Goal: Transaction & Acquisition: Purchase product/service

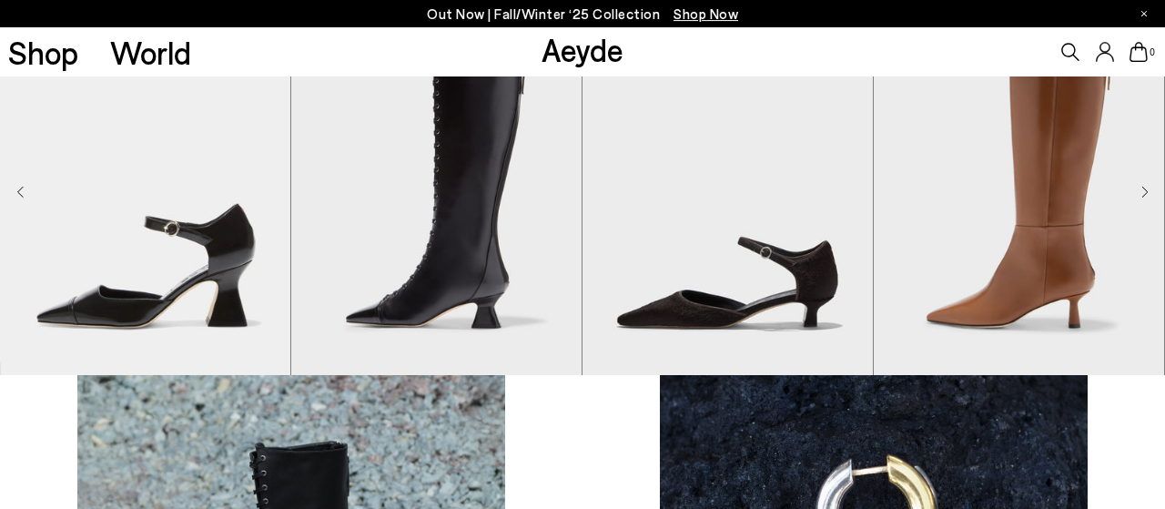
scroll to position [379, 0]
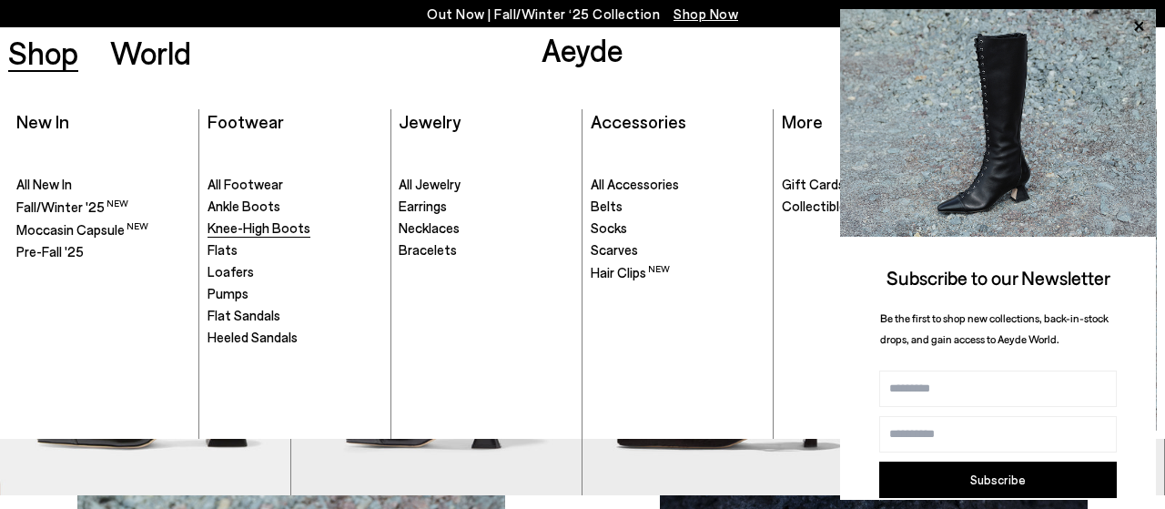
click at [218, 227] on span "Knee-High Boots" at bounding box center [258, 227] width 103 height 16
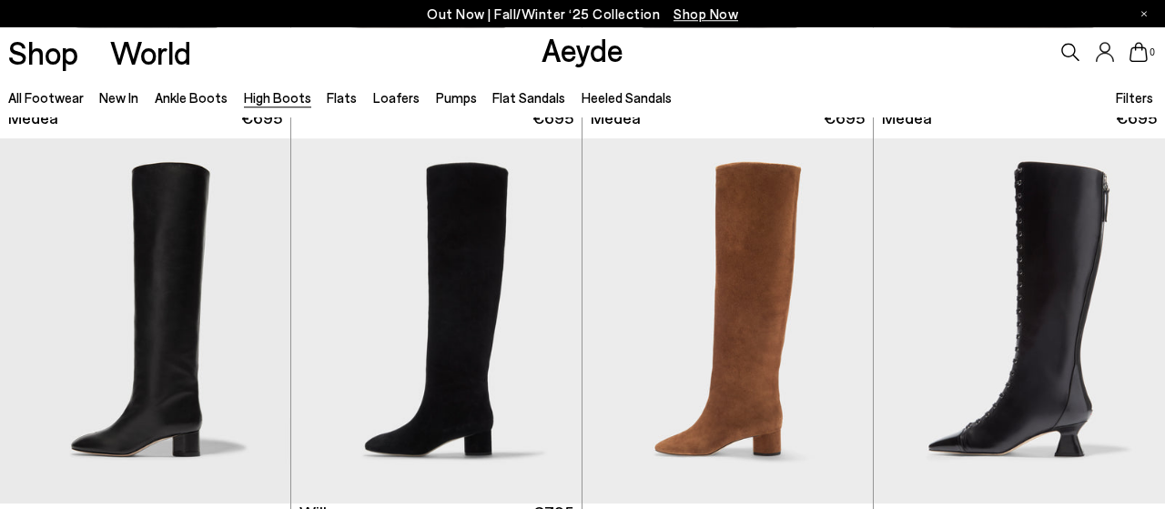
scroll to position [473, 0]
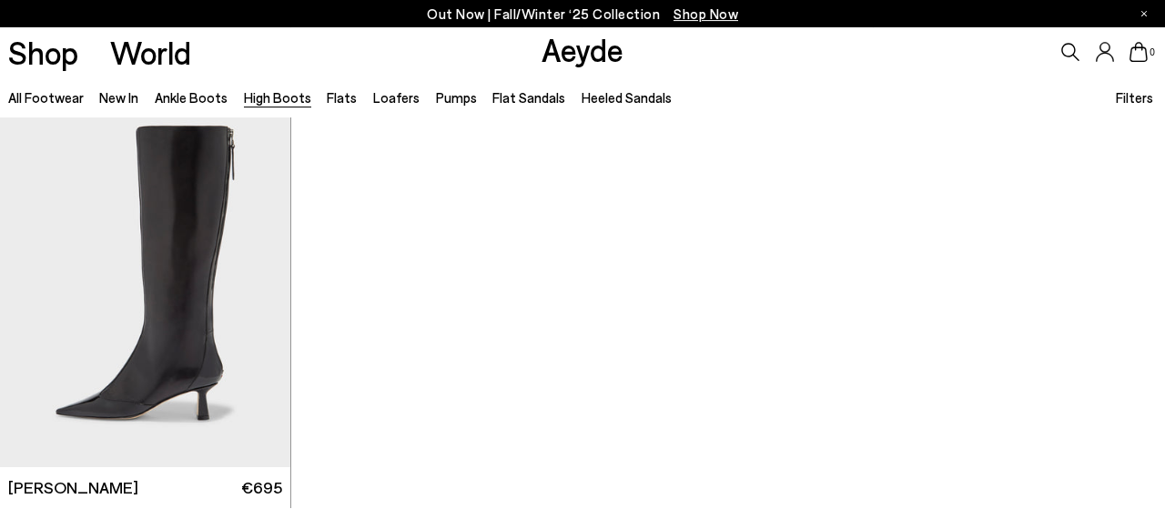
scroll to position [4164, 0]
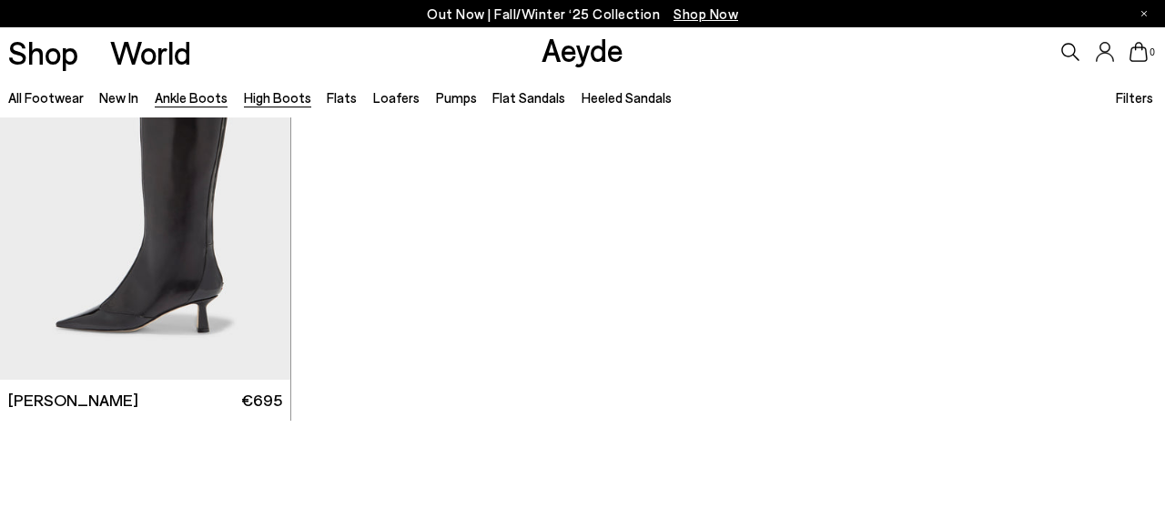
click at [177, 94] on link "Ankle Boots" at bounding box center [191, 97] width 73 height 16
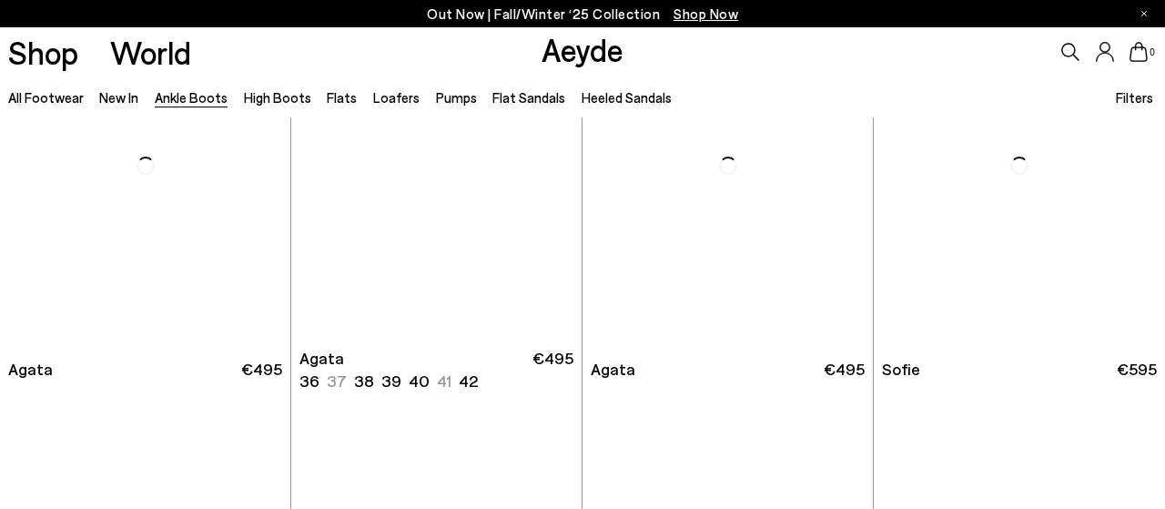
scroll to position [1230, 0]
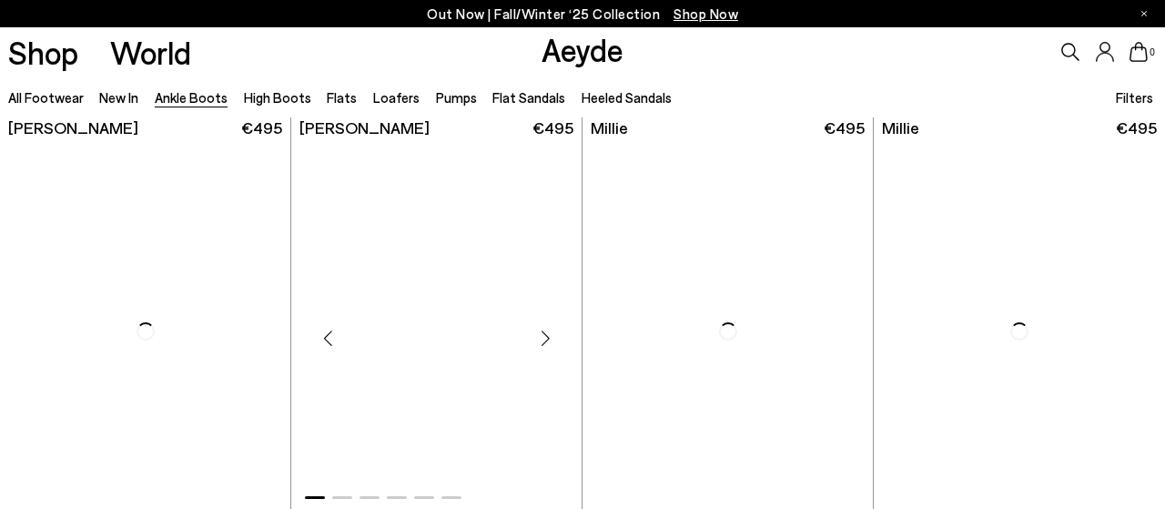
scroll to position [3596, 0]
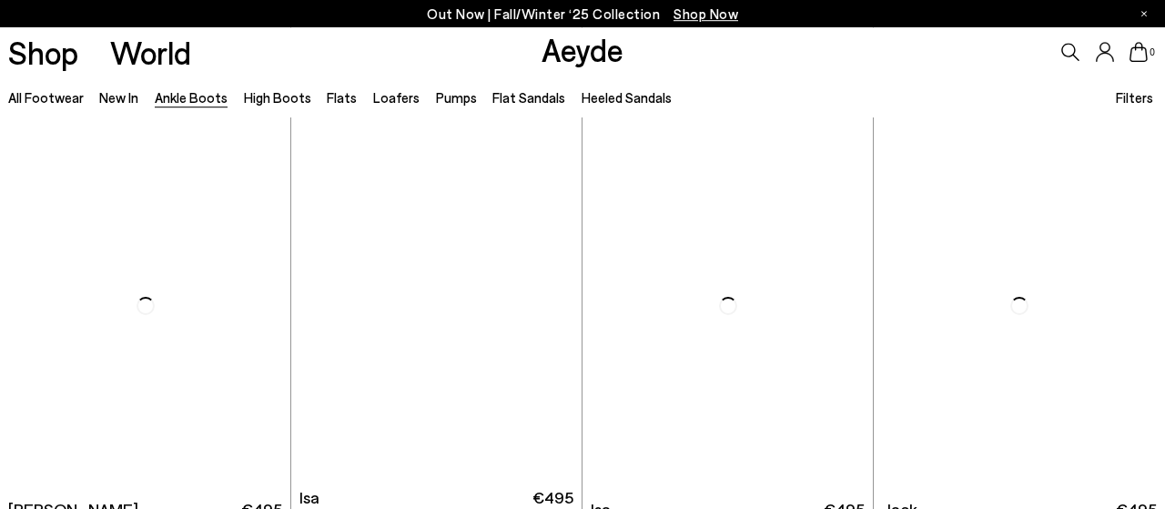
scroll to position [5773, 0]
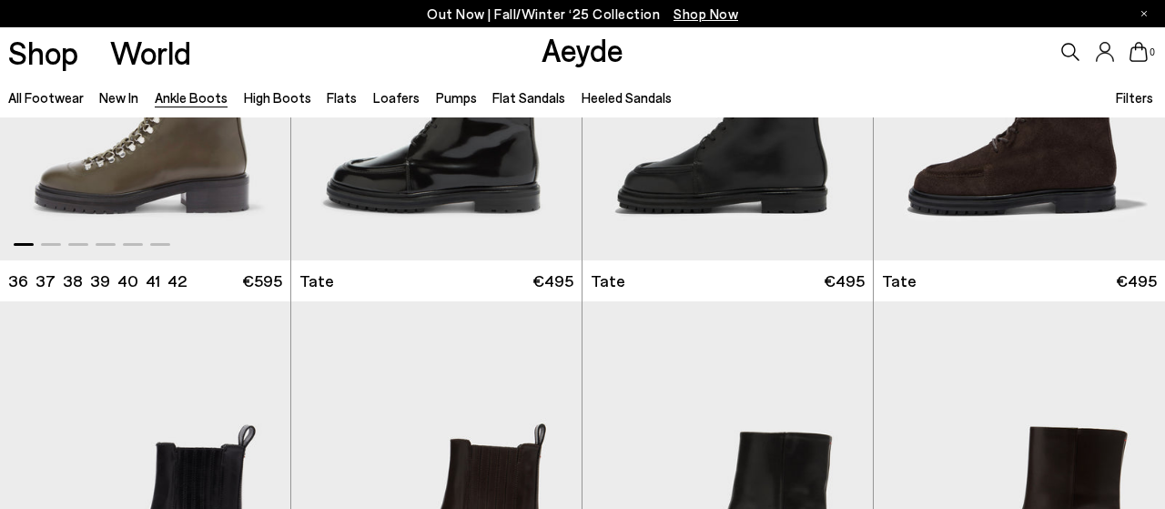
scroll to position [6530, 0]
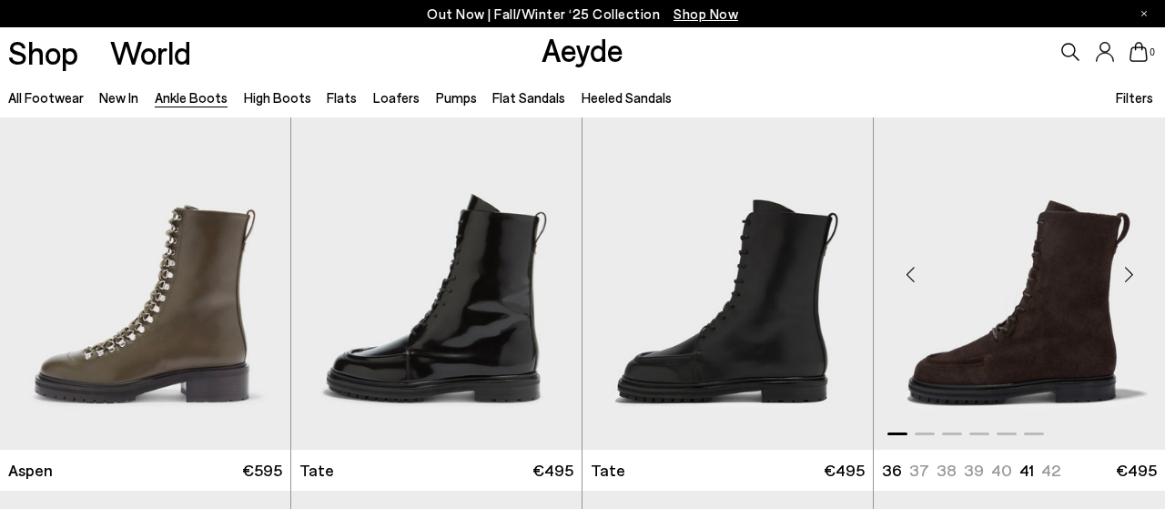
click at [1089, 356] on img "1 / 6" at bounding box center [1019, 267] width 291 height 365
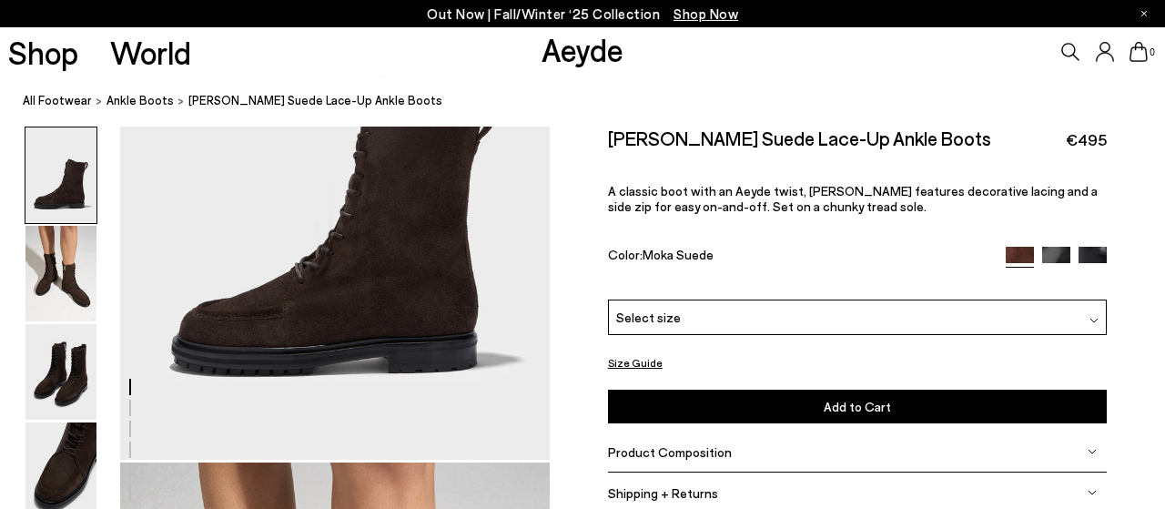
scroll to position [189, 0]
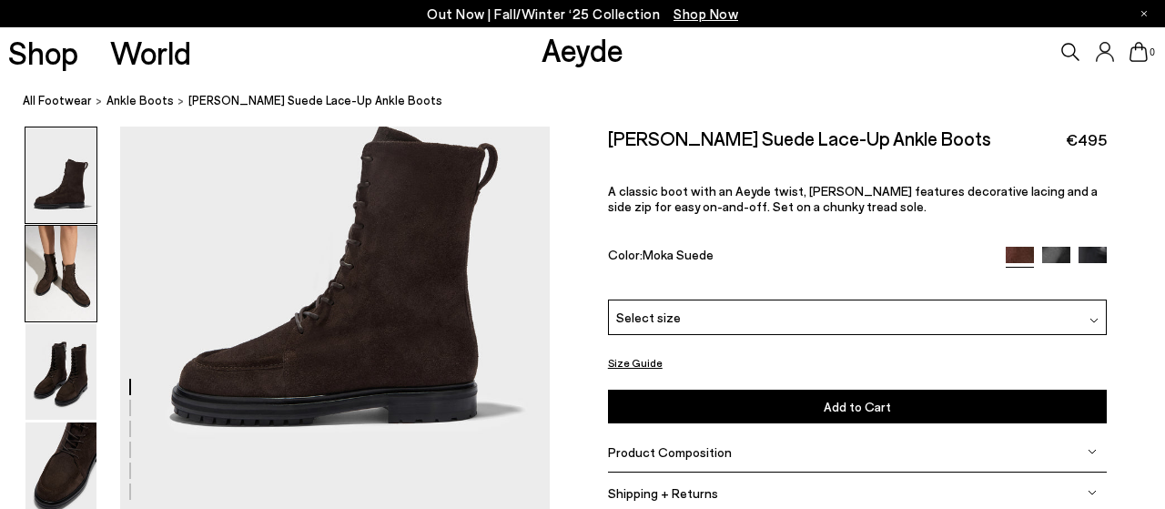
click at [50, 276] on img at bounding box center [60, 274] width 71 height 96
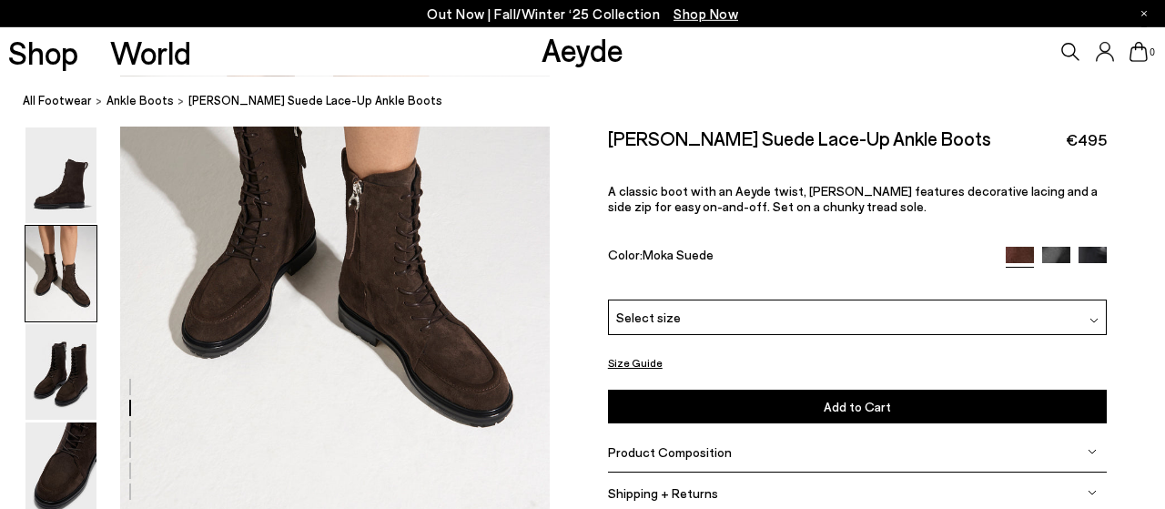
scroll to position [766, 0]
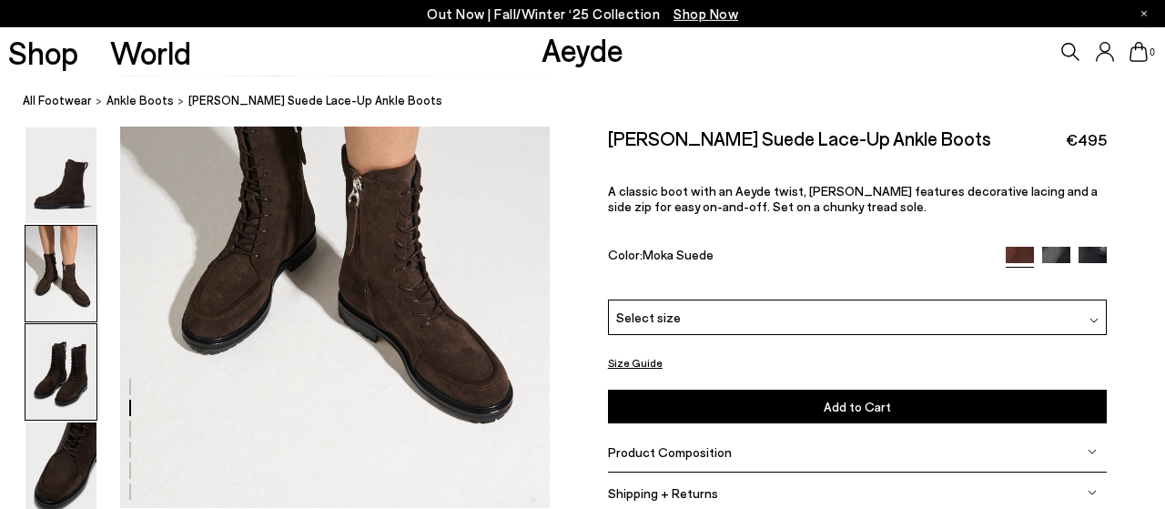
click at [69, 349] on img at bounding box center [60, 372] width 71 height 96
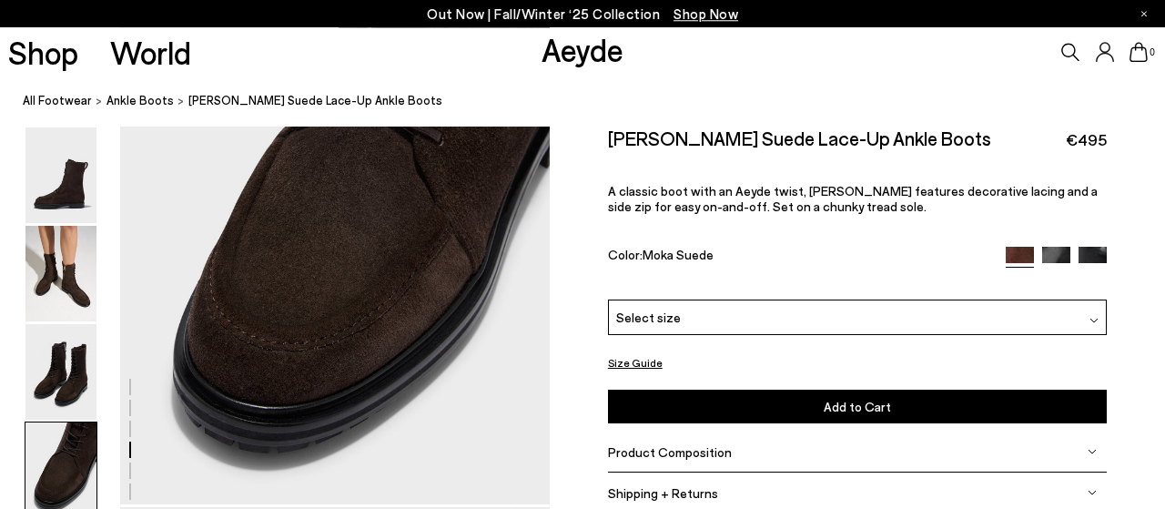
scroll to position [2004, 0]
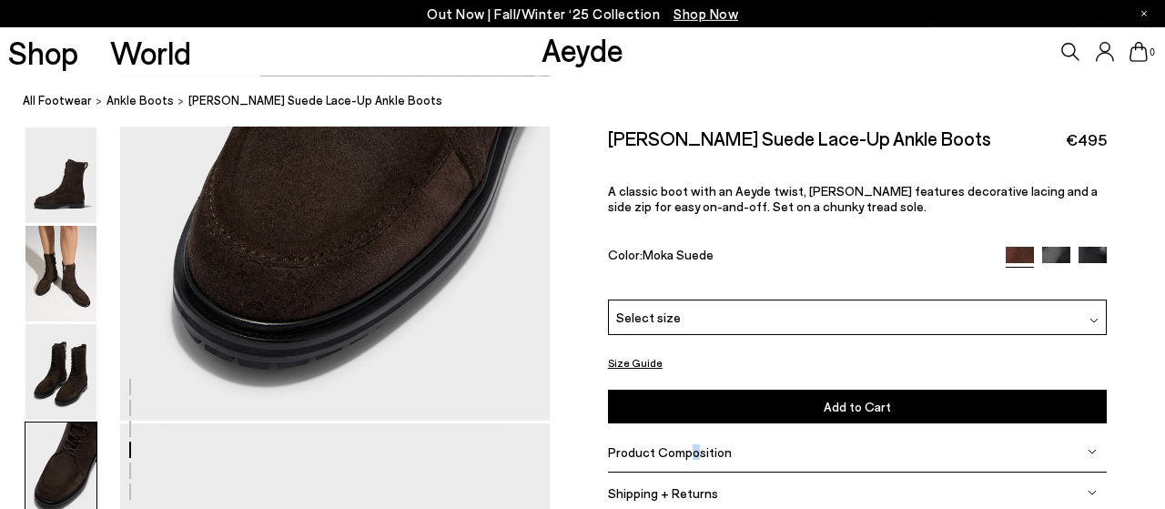
click at [691, 450] on span "Product Composition" at bounding box center [670, 451] width 124 height 15
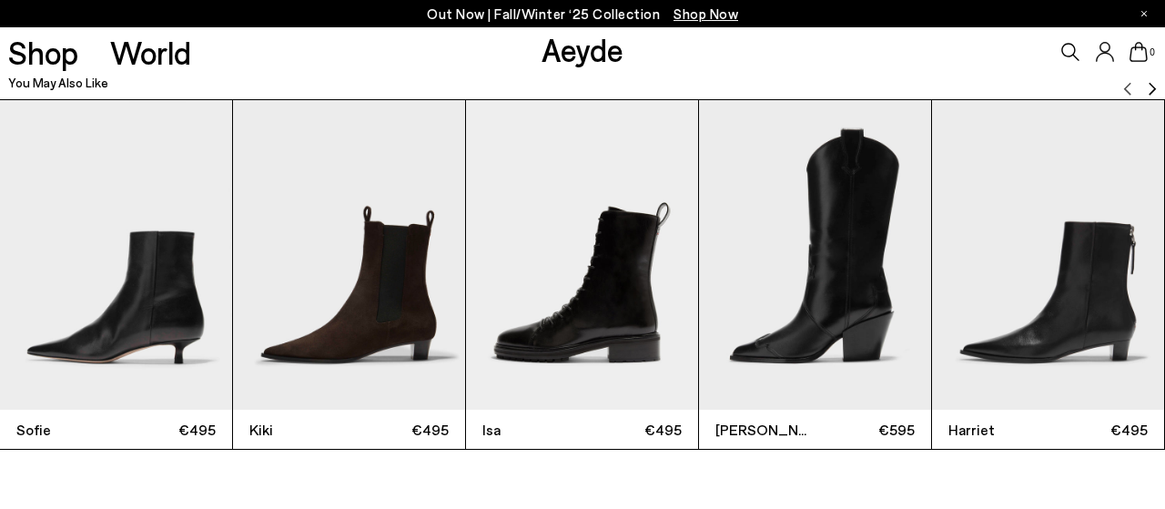
scroll to position [3768, 0]
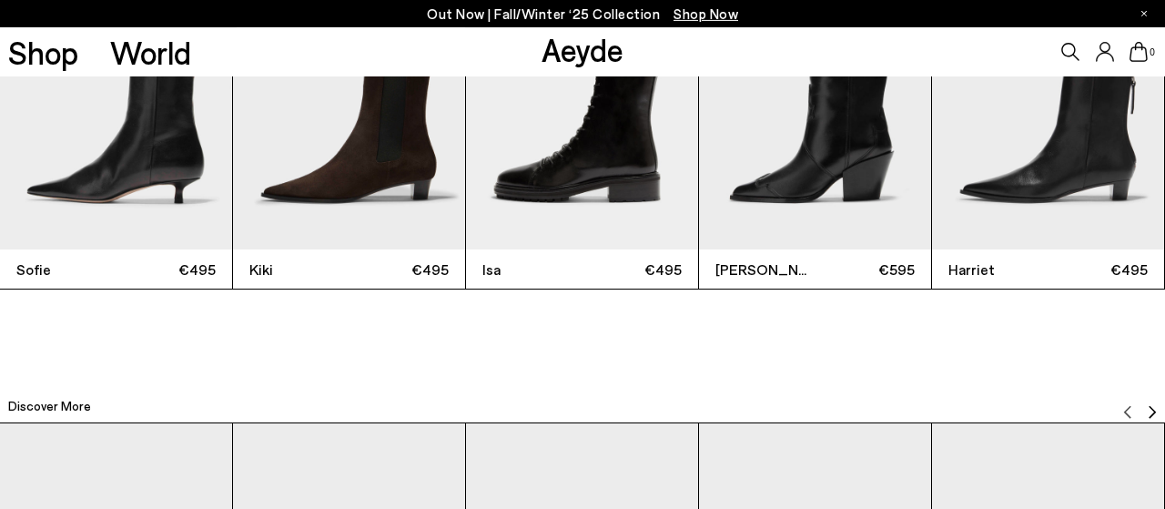
click at [593, 221] on img "3 / 12" at bounding box center [582, 94] width 232 height 309
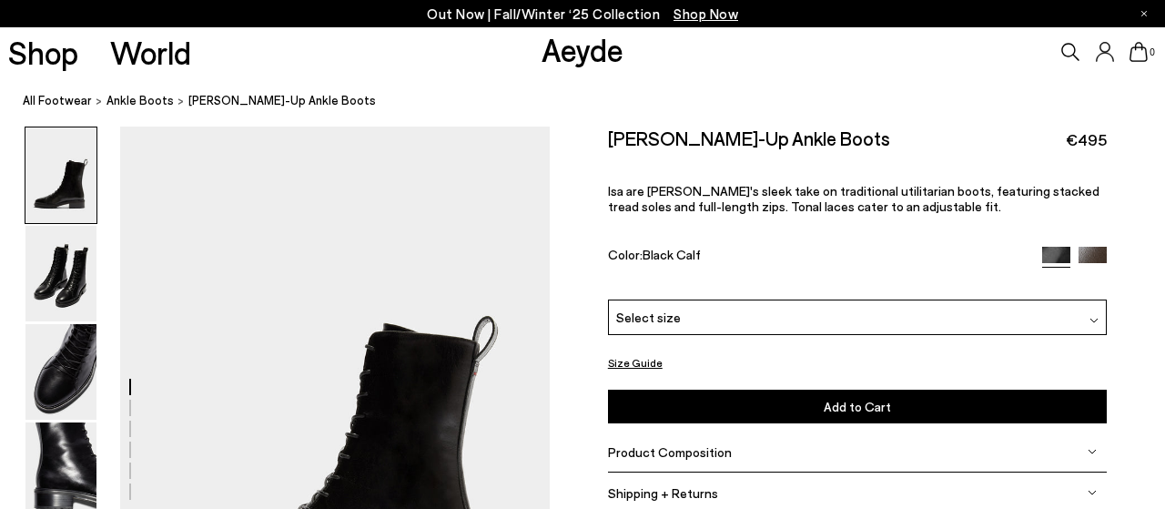
click at [1093, 321] on img at bounding box center [1093, 320] width 9 height 9
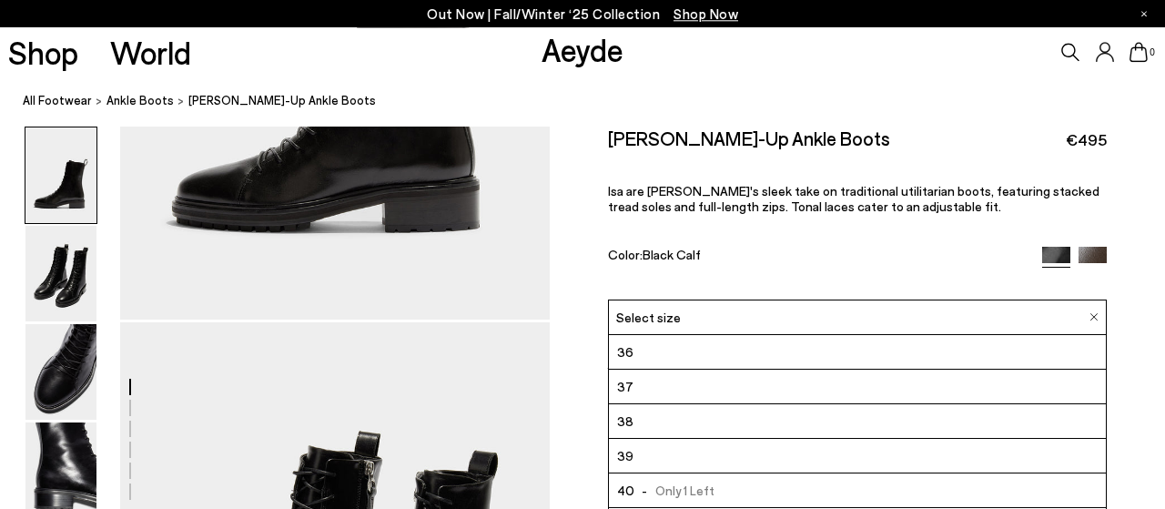
scroll to position [379, 0]
click at [1091, 259] on img at bounding box center [1092, 261] width 28 height 28
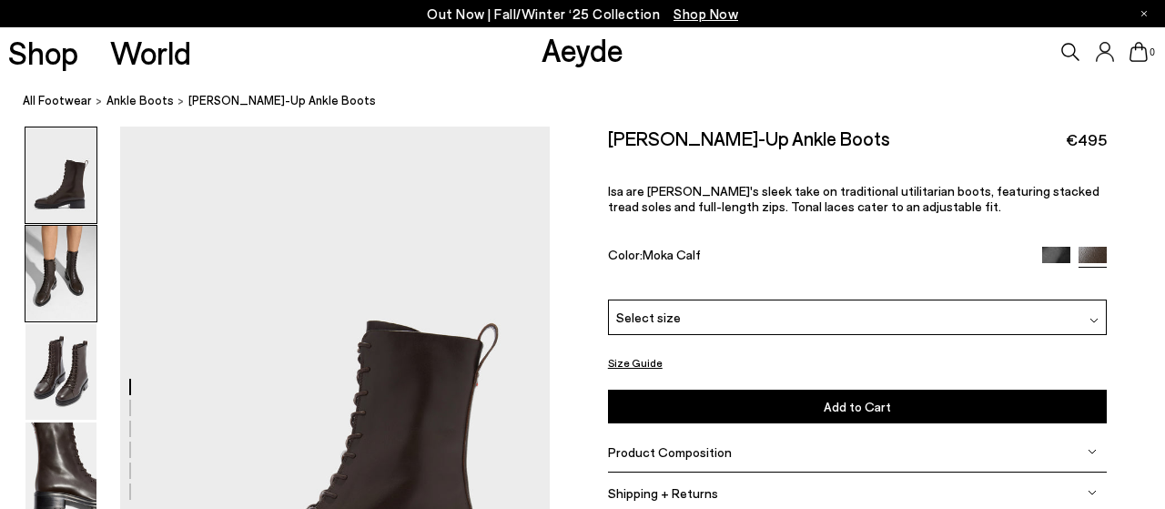
click at [54, 268] on img at bounding box center [60, 274] width 71 height 96
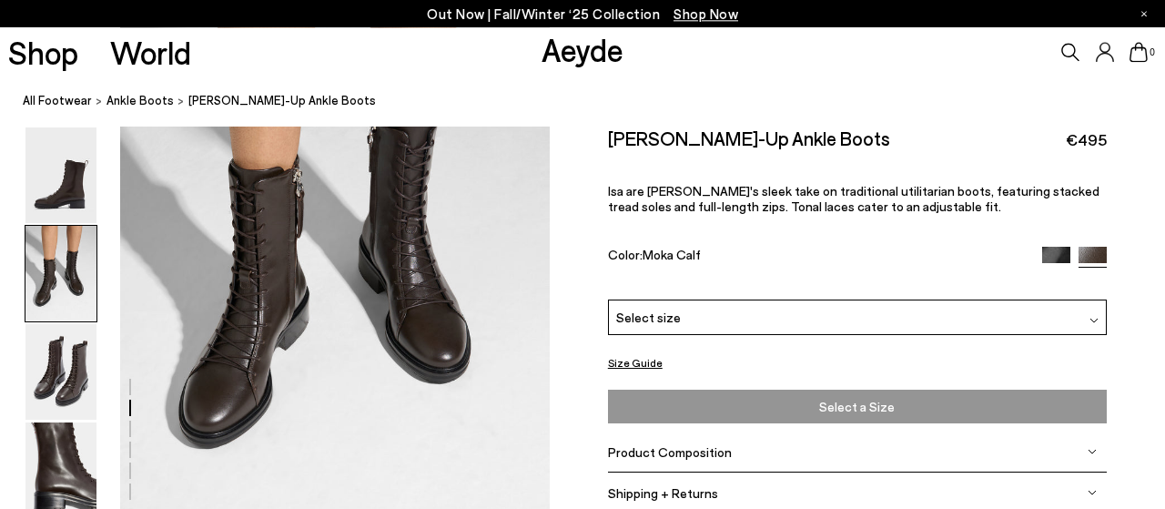
scroll to position [766, 0]
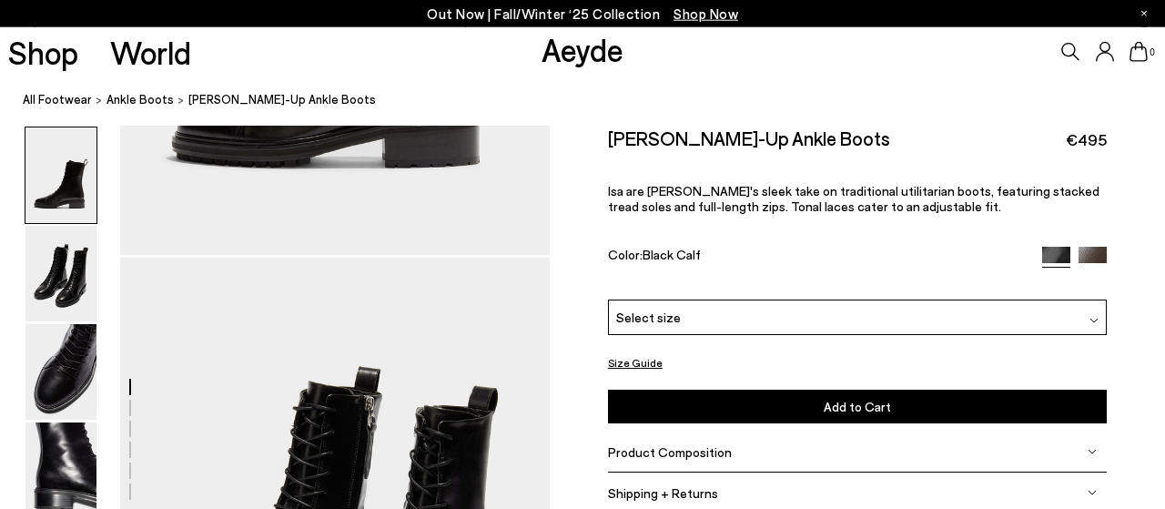
scroll to position [473, 0]
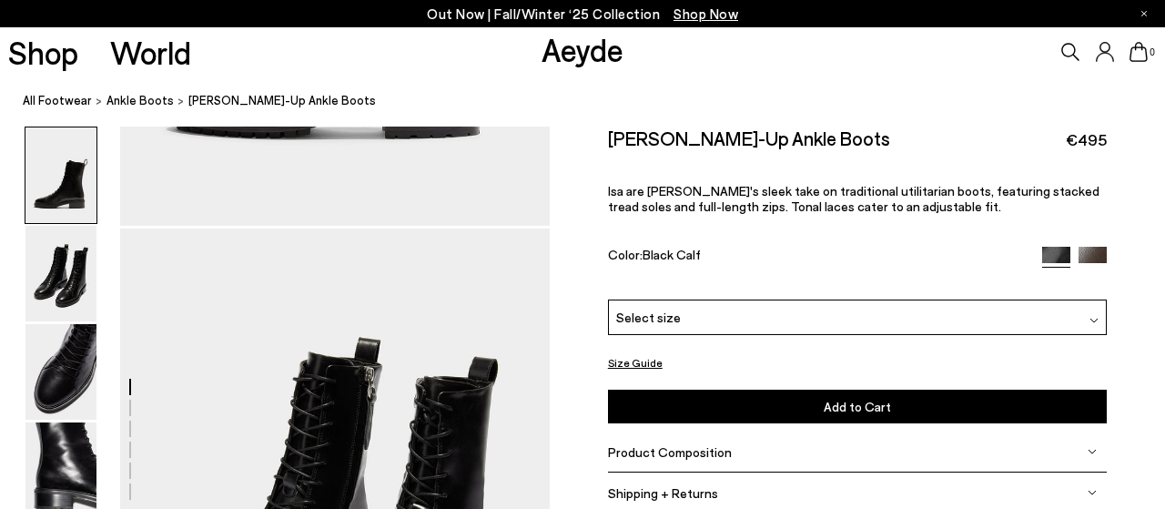
click at [1096, 447] on img at bounding box center [1091, 451] width 9 height 9
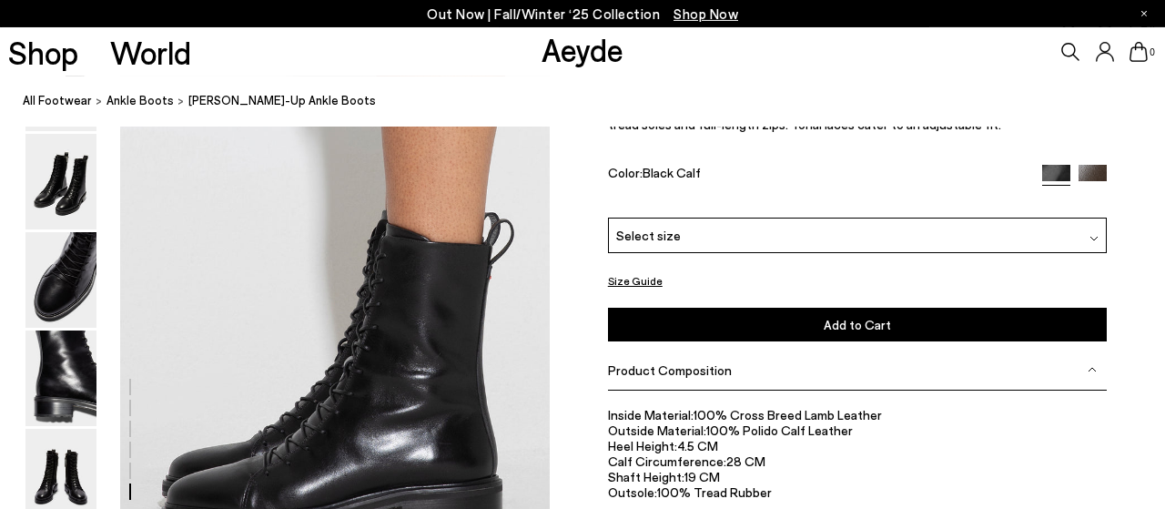
scroll to position [2900, 0]
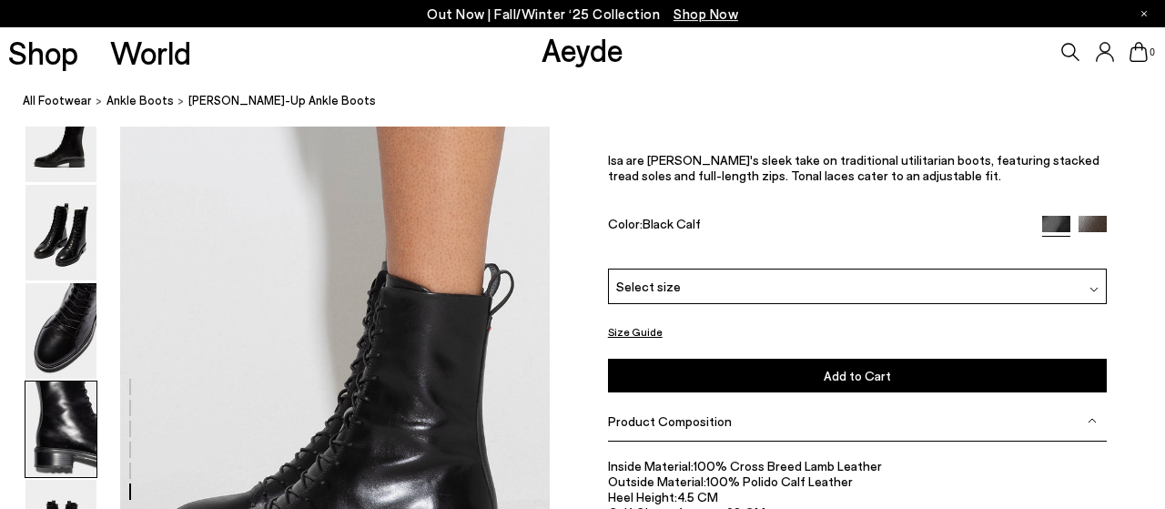
click at [77, 412] on img at bounding box center [60, 429] width 71 height 96
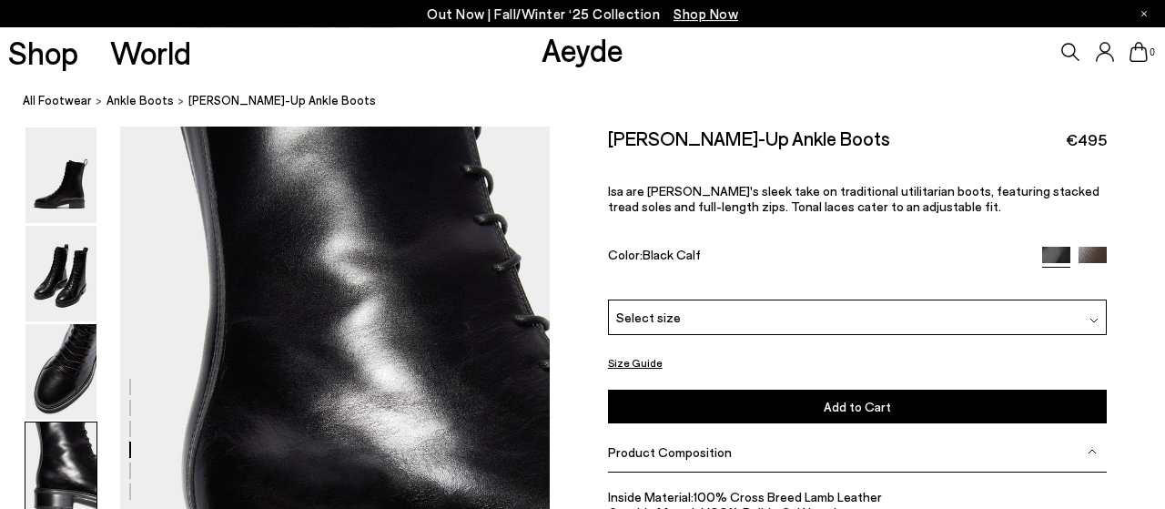
scroll to position [1727, 0]
click at [62, 371] on img at bounding box center [60, 372] width 71 height 96
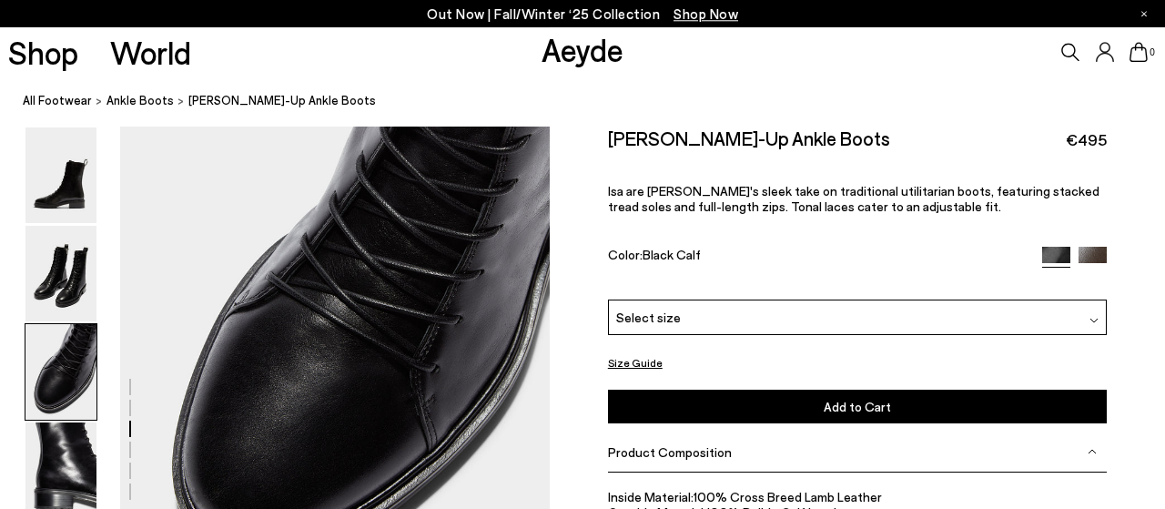
scroll to position [1341, 0]
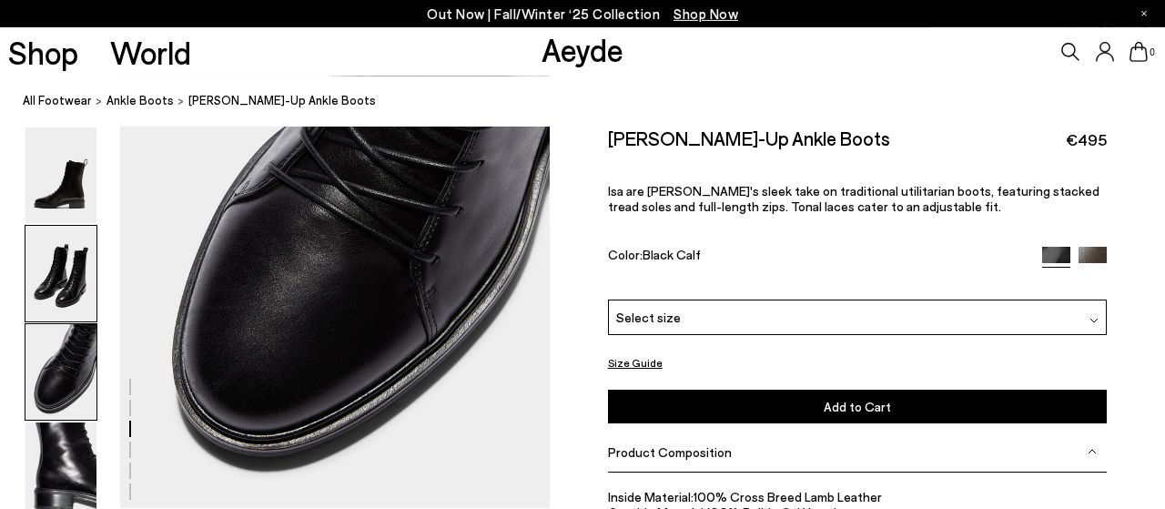
click at [72, 301] on img at bounding box center [60, 274] width 71 height 96
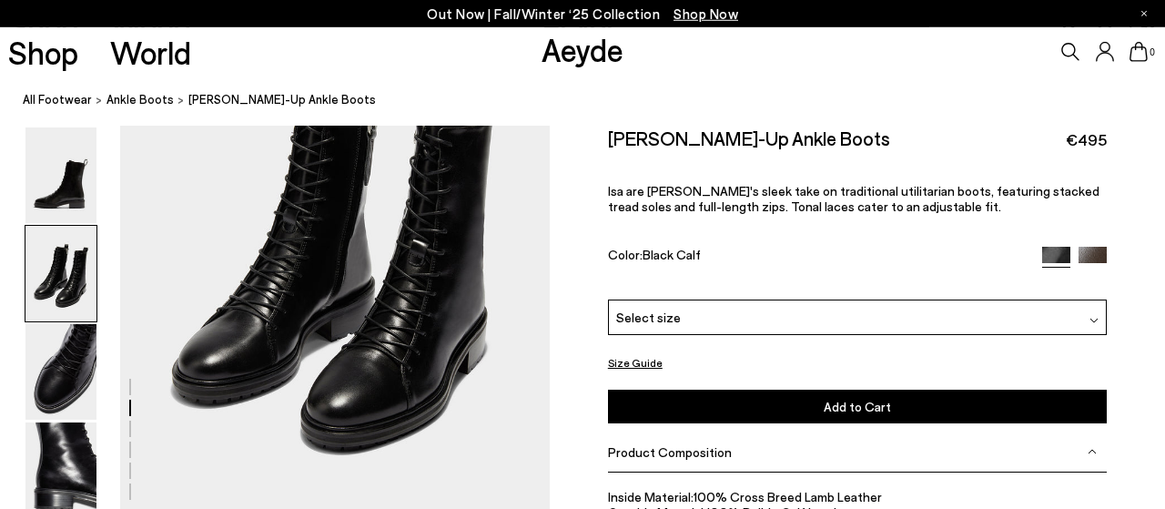
scroll to position [766, 0]
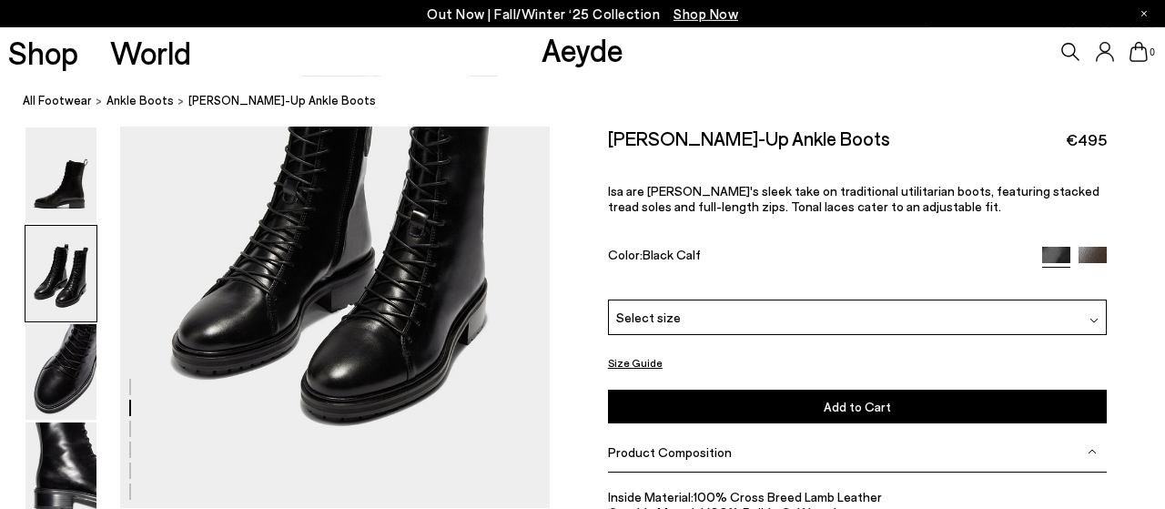
click at [1098, 320] on div "Select size" at bounding box center [857, 316] width 499 height 35
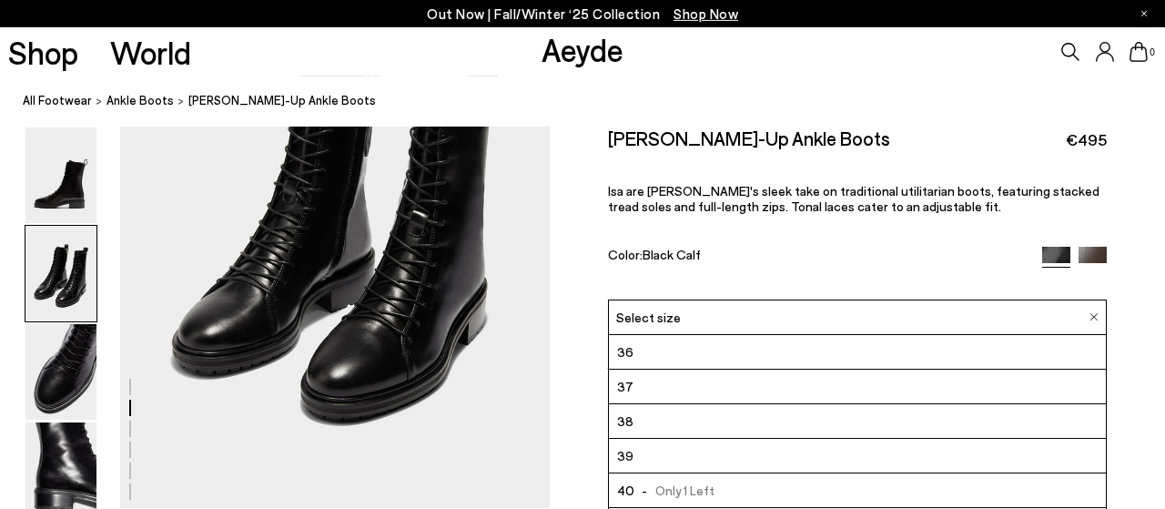
click at [642, 460] on li "39" at bounding box center [857, 456] width 497 height 35
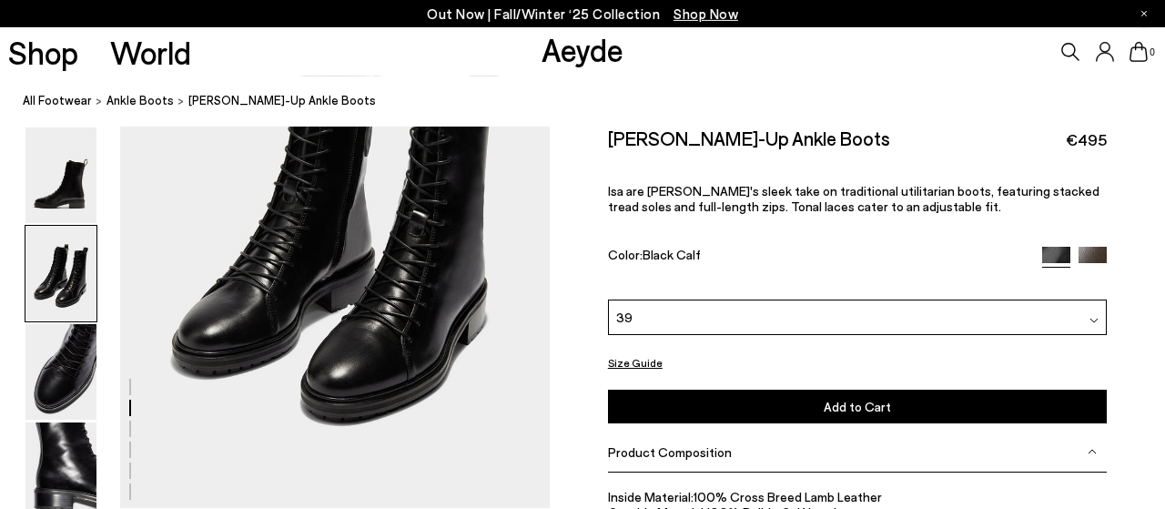
click at [886, 414] on button "Add to Cart Select a Size First" at bounding box center [857, 406] width 499 height 34
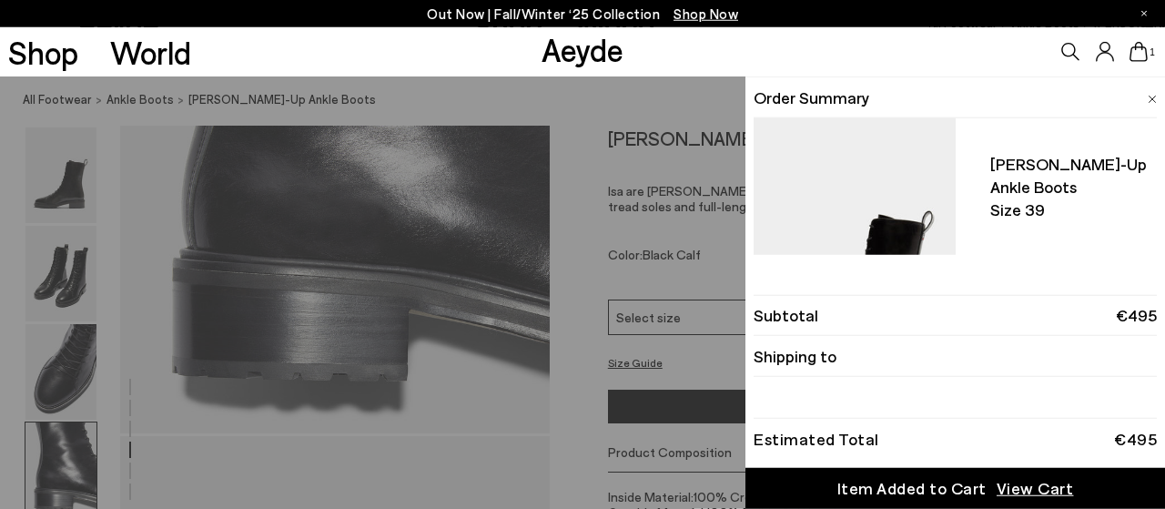
scroll to position [1996, 0]
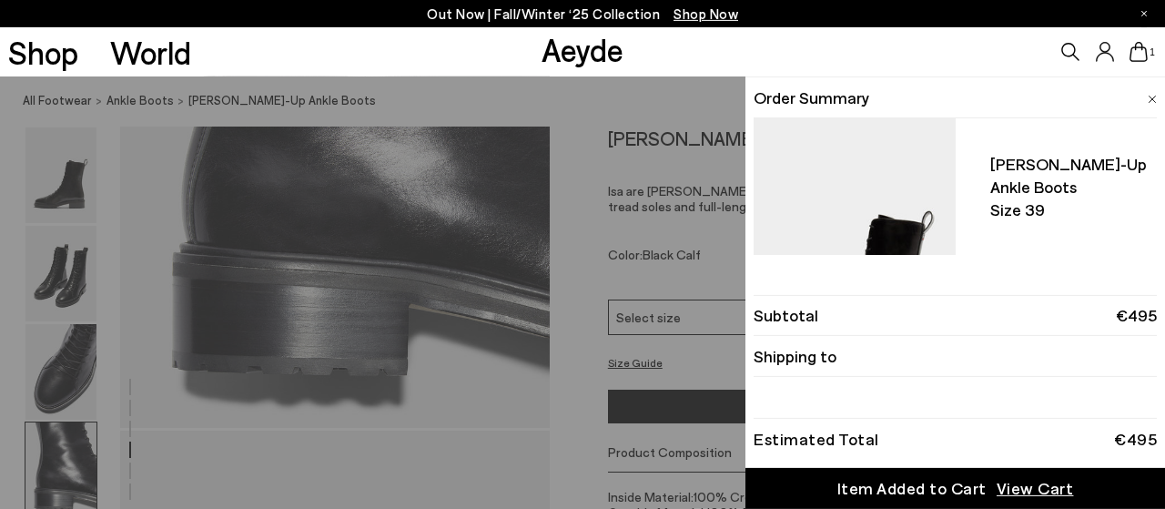
click at [1016, 490] on span "View Cart" at bounding box center [1034, 488] width 77 height 23
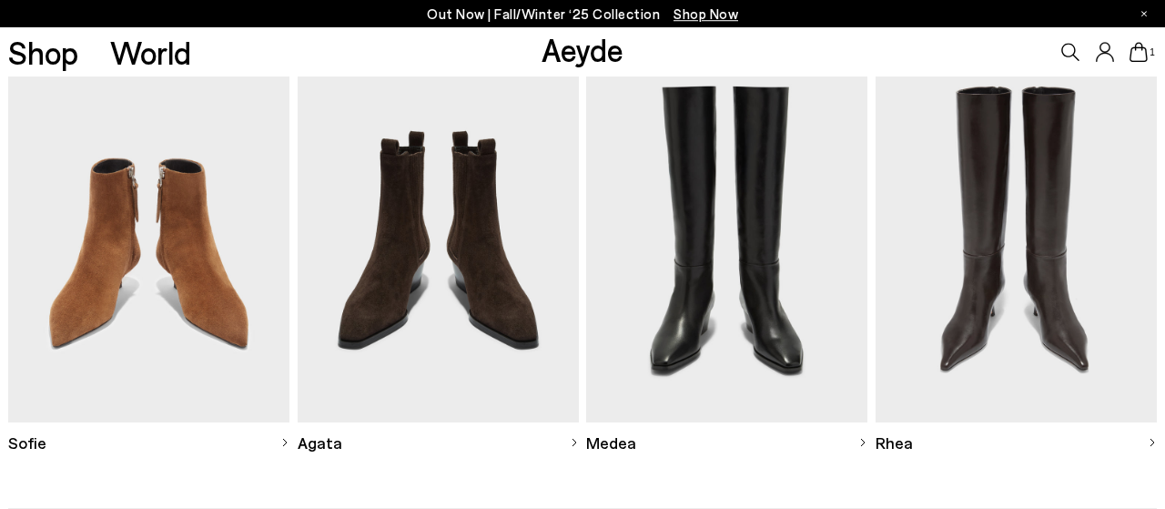
scroll to position [568, 0]
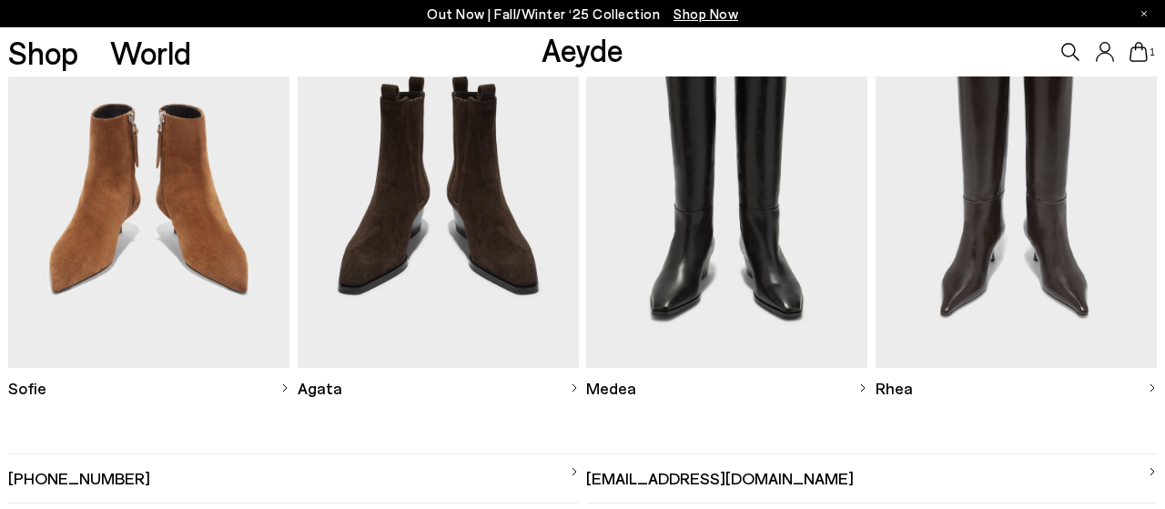
click at [769, 270] on img at bounding box center [726, 185] width 281 height 365
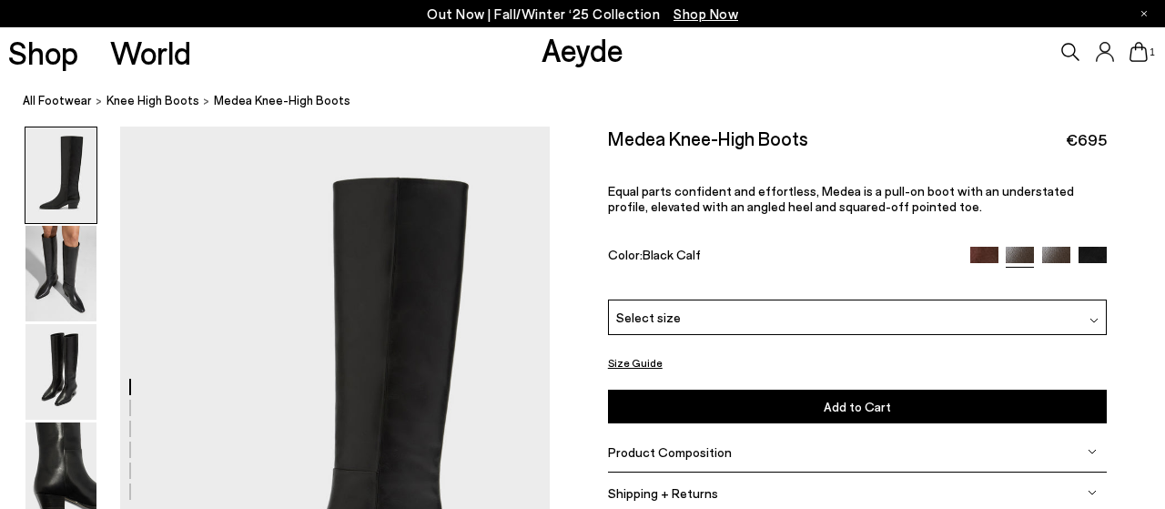
click at [635, 494] on span "Shipping + Returns" at bounding box center [663, 492] width 110 height 15
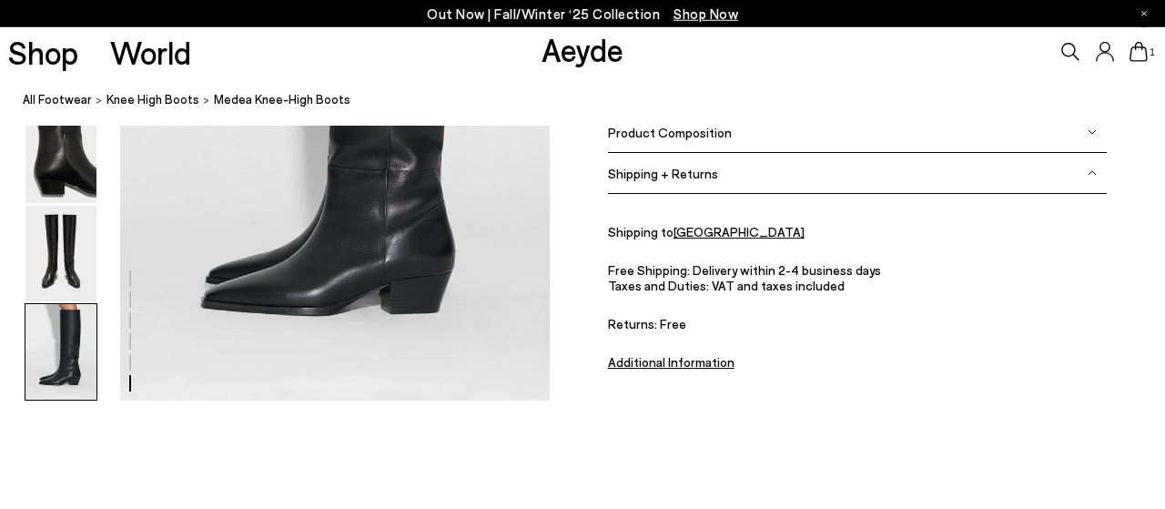
scroll to position [3158, 0]
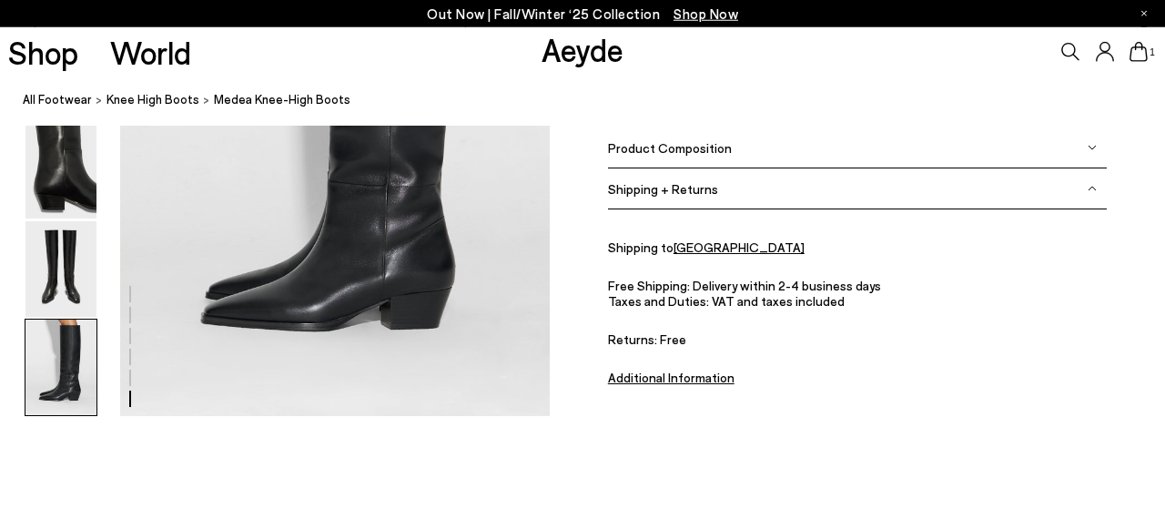
click at [647, 383] on u "Additional Information" at bounding box center [671, 376] width 126 height 15
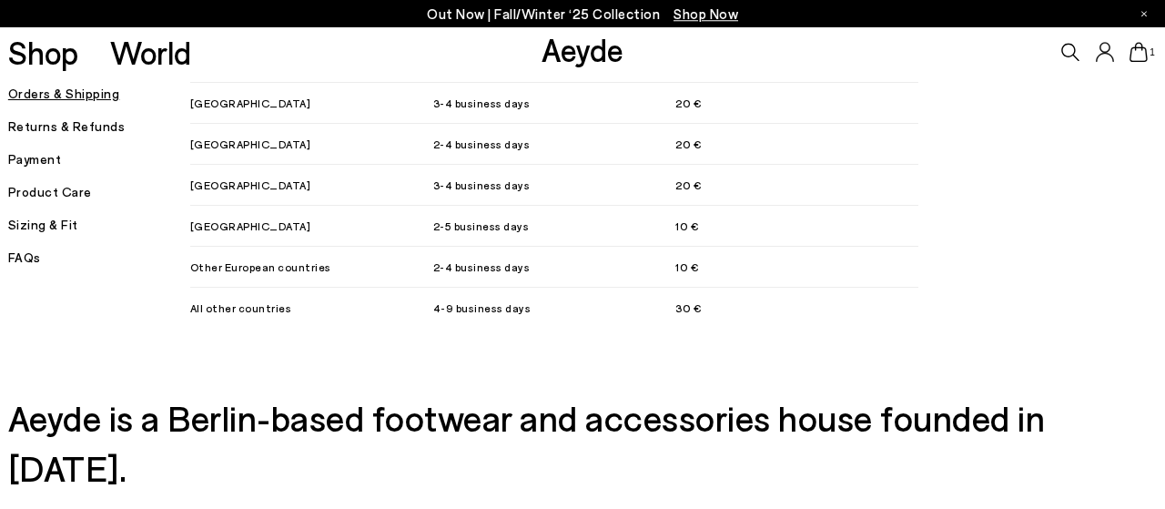
scroll to position [1893, 0]
